Goal: Task Accomplishment & Management: Complete application form

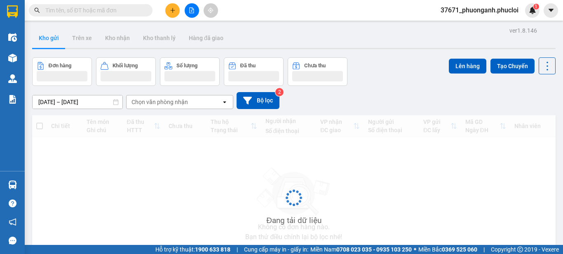
click at [172, 10] on icon "plus" at bounding box center [173, 10] width 6 height 6
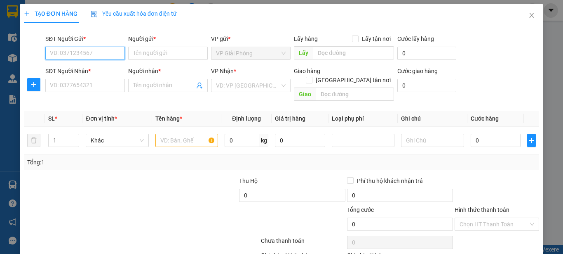
click at [68, 51] on input "SĐT Người Gửi *" at bounding box center [85, 53] width 80 height 13
click at [102, 52] on input "0984352359" at bounding box center [85, 53] width 80 height 13
type input "0"
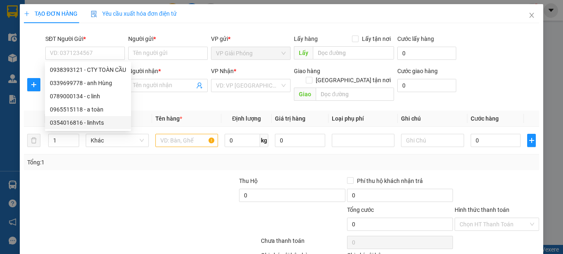
click at [105, 181] on div at bounding box center [77, 190] width 108 height 29
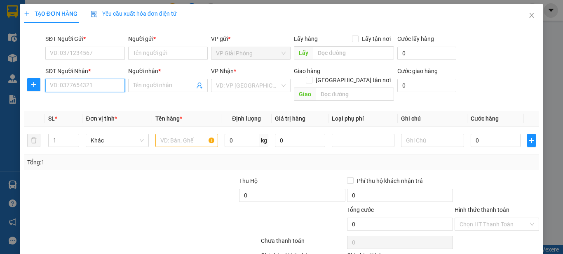
click at [96, 87] on input "SĐT Người Nhận *" at bounding box center [85, 85] width 80 height 13
type input "0984352359"
click at [105, 104] on div "0984352359 - a kiên" at bounding box center [84, 101] width 69 height 9
type input "a kiên"
type input "0984352359"
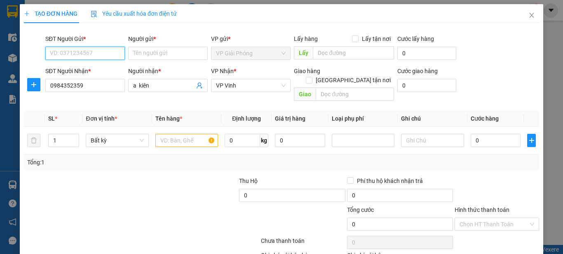
click at [82, 55] on input "SĐT Người Gửi *" at bounding box center [85, 53] width 80 height 13
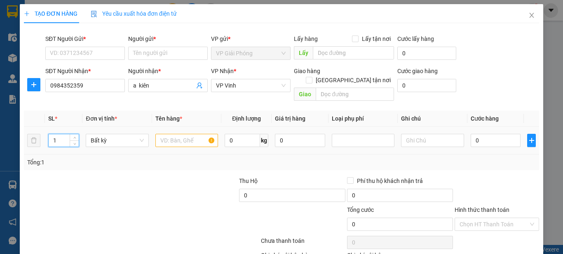
click at [59, 134] on input "1" at bounding box center [64, 140] width 31 height 12
type input "4"
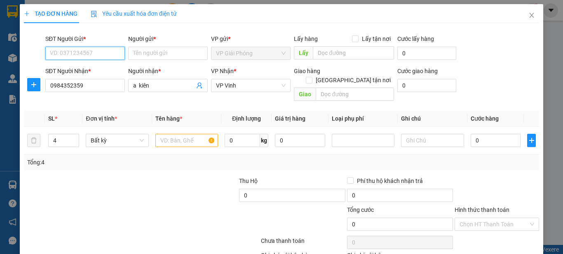
click at [78, 51] on input "SĐT Người Gửi *" at bounding box center [85, 53] width 80 height 13
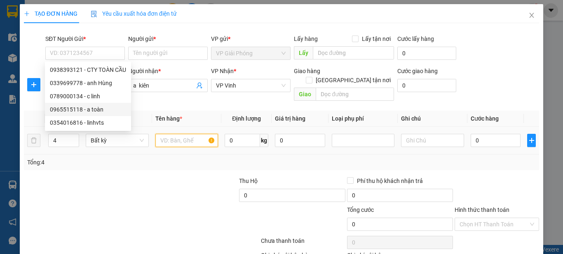
click at [185, 136] on input "text" at bounding box center [186, 140] width 63 height 13
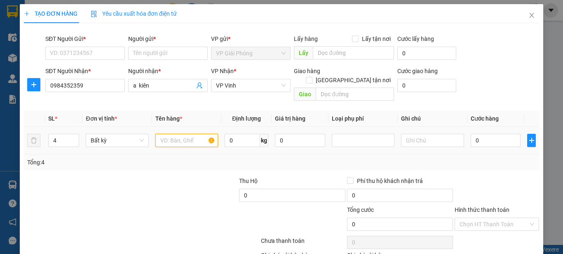
click at [189, 134] on input "text" at bounding box center [186, 140] width 63 height 13
type input "lk"
click at [471, 134] on input "0" at bounding box center [496, 140] width 50 height 13
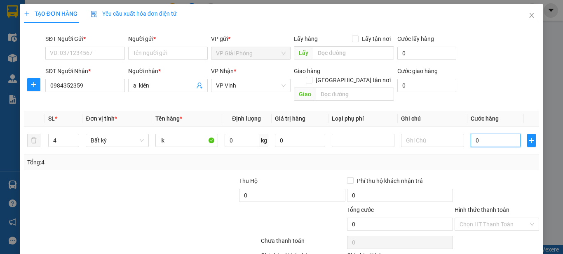
type input "20"
type input "200"
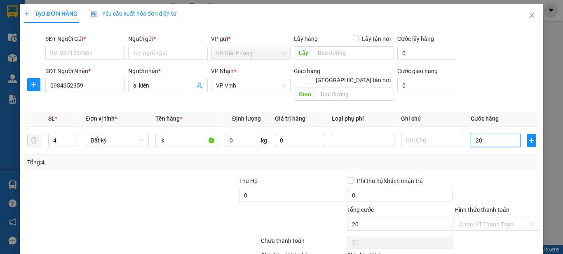
type input "200"
type input "2.000"
type input "20.000"
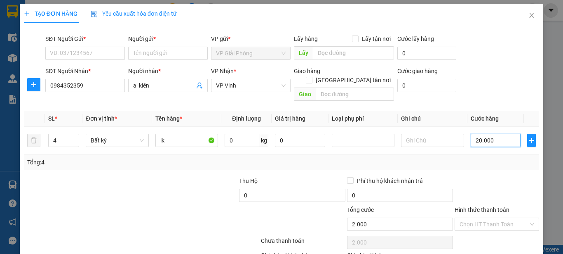
type input "20.000"
type input "200.000"
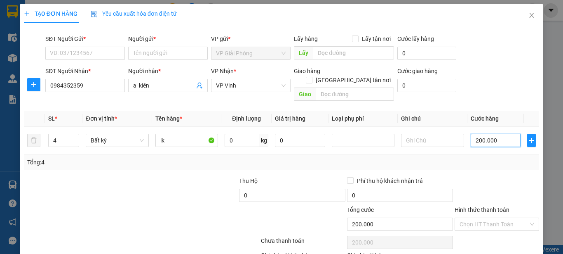
type input "200.000"
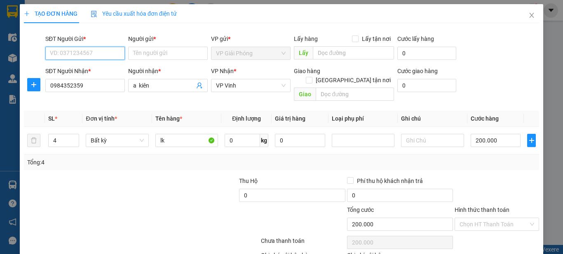
click at [99, 53] on input "SĐT Người Gửi *" at bounding box center [85, 53] width 80 height 13
type input "0938393121"
click at [106, 68] on div "0938393121 - CTY TOÀN CẦU" at bounding box center [88, 69] width 76 height 9
type input "CTY TOÀN CẦU"
type input "0938393121"
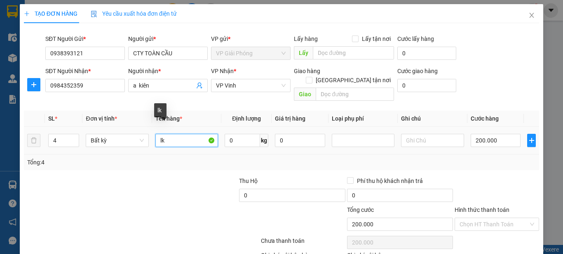
click at [169, 134] on input "lk" at bounding box center [186, 140] width 63 height 13
type input "l"
type input "chống thấm"
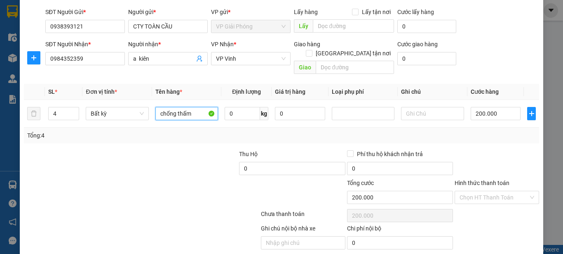
scroll to position [41, 0]
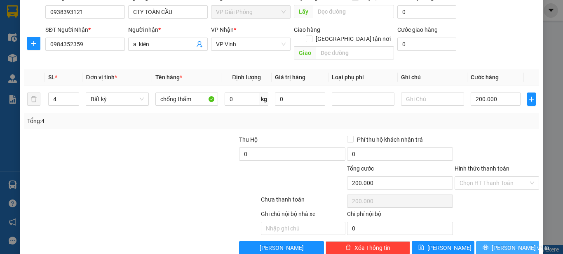
click at [503, 243] on span "[PERSON_NAME] và In" at bounding box center [521, 247] width 58 height 9
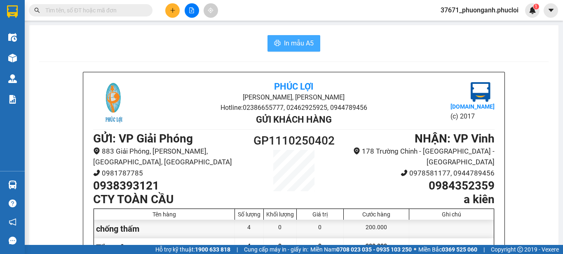
click at [270, 49] on button "In mẫu A5" at bounding box center [294, 43] width 53 height 16
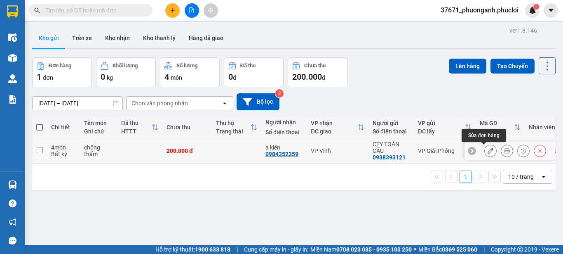
click at [488, 149] on icon at bounding box center [491, 151] width 6 height 6
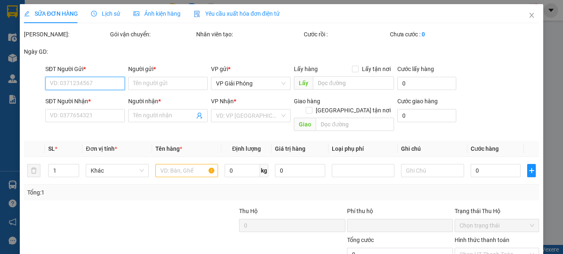
type input "0938393121"
type input "CTY TOÀN CẦU"
type input "0984352359"
type input "a kiên"
type input "0"
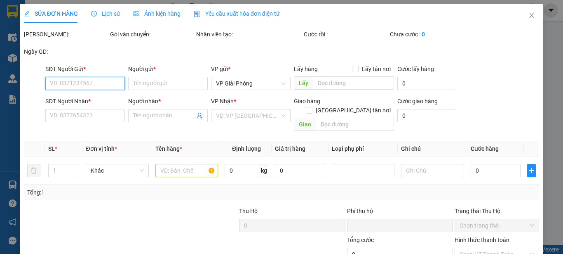
type input "200.000"
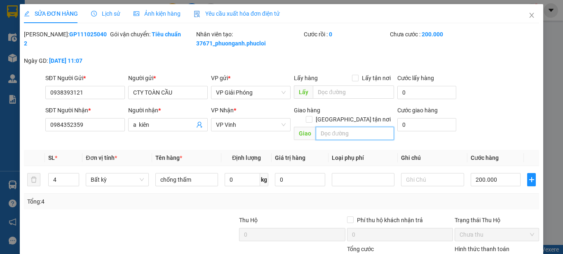
click at [352, 127] on input "text" at bounding box center [355, 133] width 78 height 13
click at [312, 116] on input "[GEOGRAPHIC_DATA] tận nơi" at bounding box center [309, 119] width 6 height 6
checkbox input "true"
click at [348, 127] on input "text" at bounding box center [355, 133] width 78 height 13
type input "5"
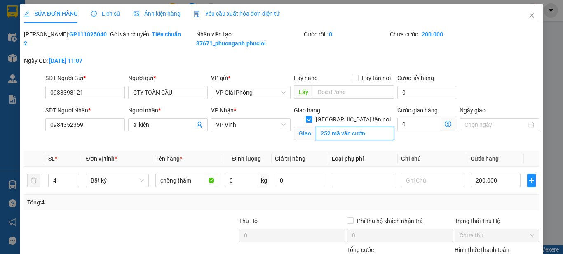
type input "252 [PERSON_NAME]"
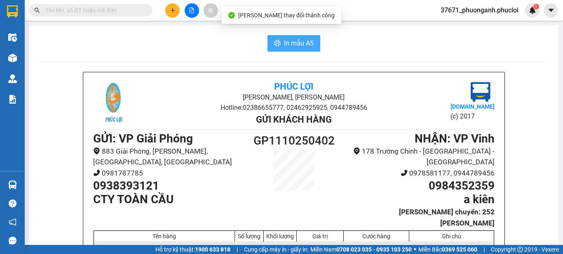
click at [287, 45] on span "In mẫu A5" at bounding box center [299, 43] width 30 height 10
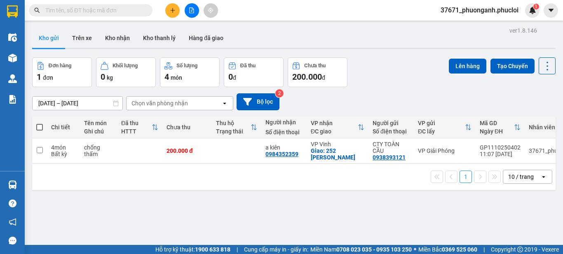
scroll to position [0, 10]
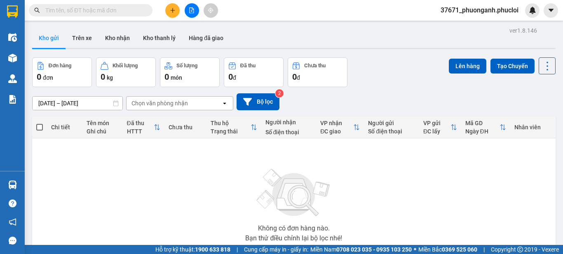
click at [112, 11] on input "text" at bounding box center [93, 10] width 97 height 9
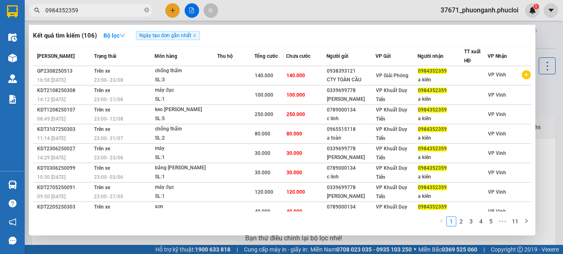
type input "0984352359"
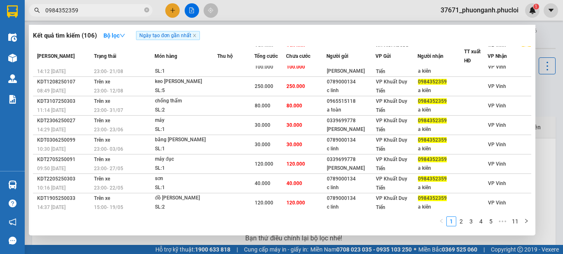
scroll to position [41, 0]
